Goal: Transaction & Acquisition: Purchase product/service

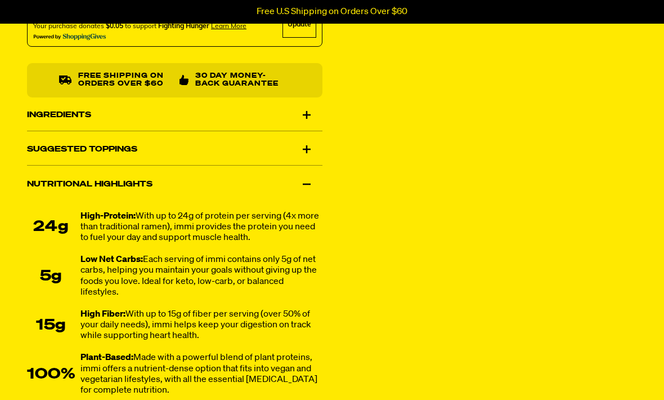
scroll to position [698, 0]
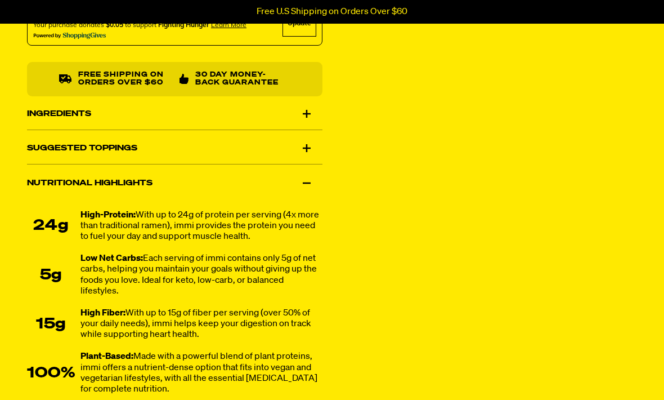
click at [97, 113] on div "Ingredients" at bounding box center [174, 114] width 295 height 32
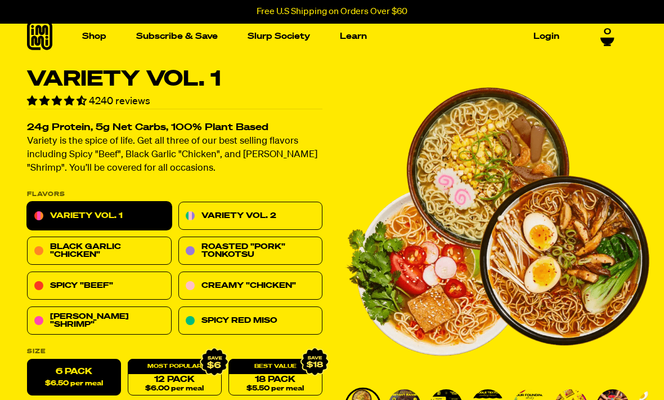
scroll to position [0, 0]
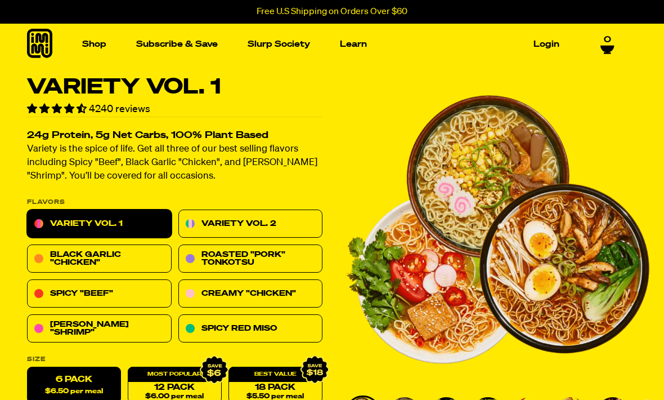
click at [209, 126] on img "Main navigation" at bounding box center [250, 150] width 128 height 128
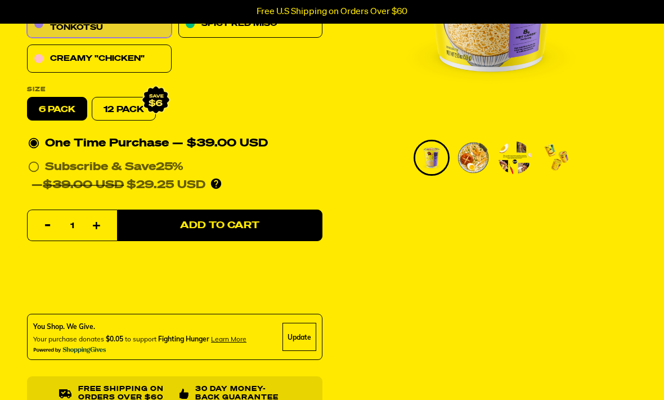
scroll to position [243, 0]
click at [104, 57] on link "Creamy "Chicken"" at bounding box center [99, 59] width 145 height 28
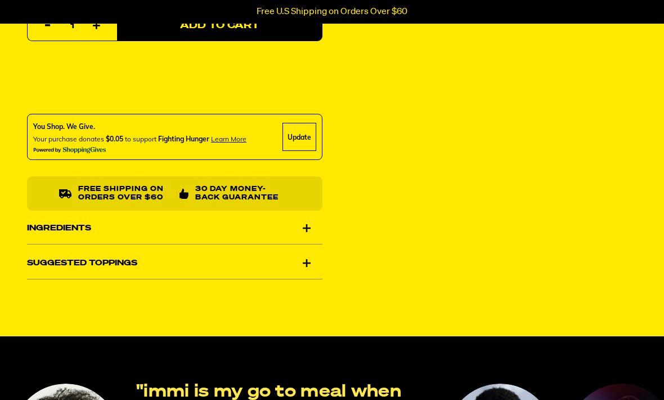
scroll to position [407, 0]
click at [307, 221] on div "Ingredients" at bounding box center [174, 228] width 295 height 32
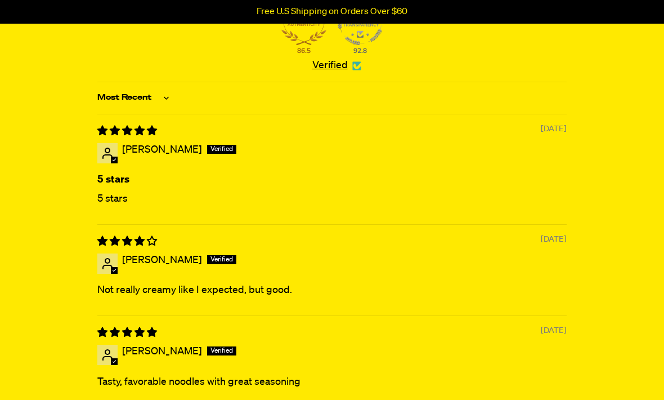
scroll to position [3707, 0]
